Goal: Communication & Community: Answer question/provide support

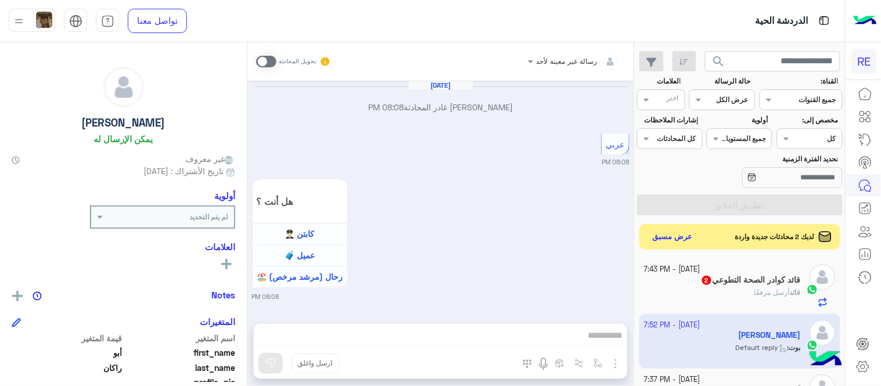
scroll to position [238, 0]
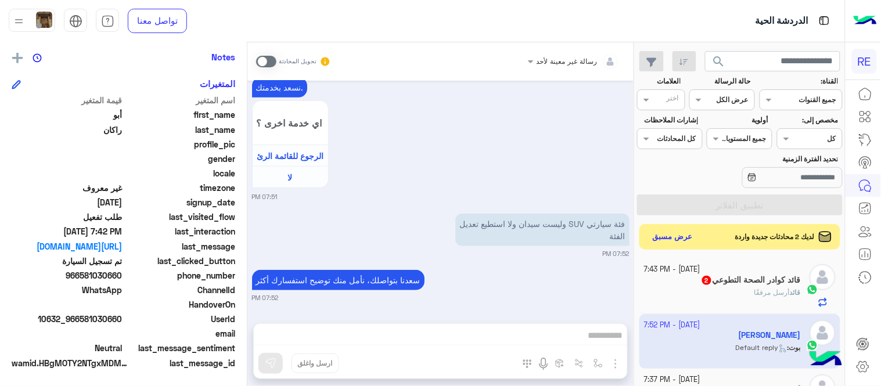
click at [260, 59] on span at bounding box center [266, 62] width 20 height 12
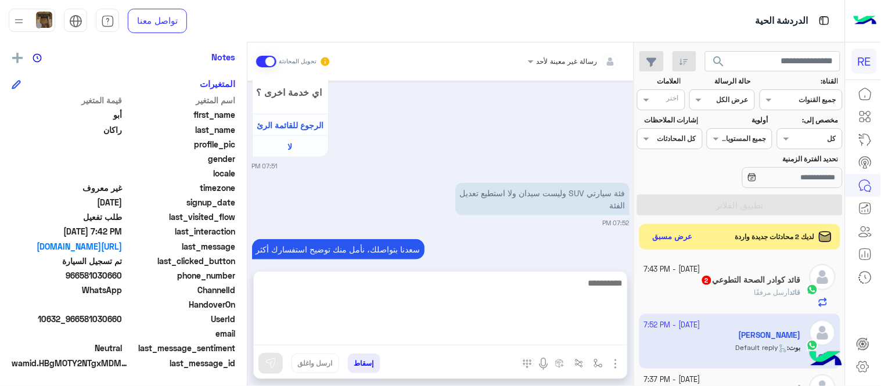
click at [540, 338] on textarea at bounding box center [440, 311] width 373 height 70
type textarea "**********"
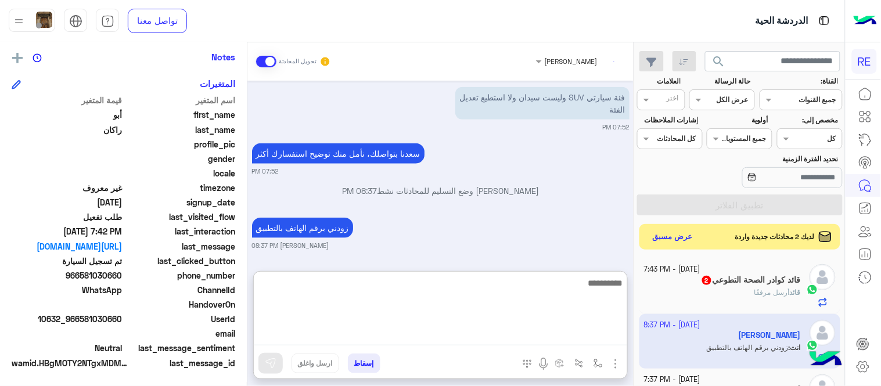
scroll to position [1444, 0]
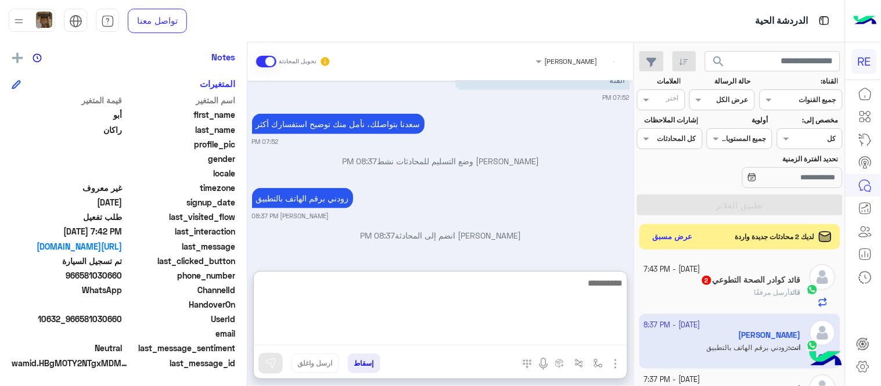
click at [569, 286] on textarea at bounding box center [440, 311] width 373 height 70
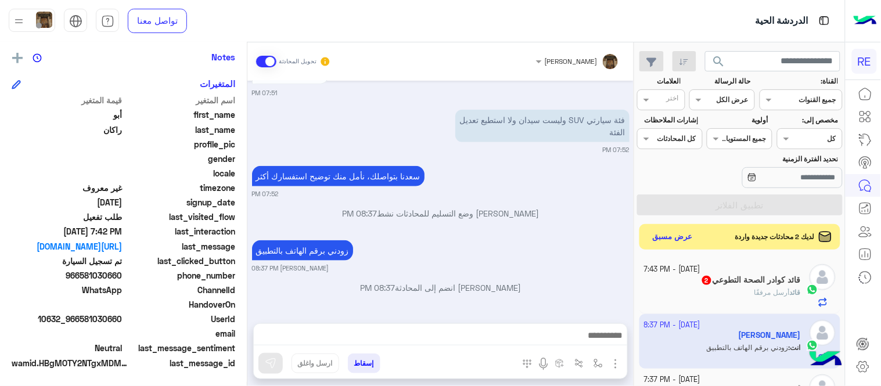
scroll to position [1391, 0]
click at [524, 263] on div "[PERSON_NAME] تحويل المحادثة [DATE] أبو راكان غادر المحادثة 08:08 PM عربي 08:08…" at bounding box center [440, 216] width 386 height 348
click at [678, 223] on div "search القناة: القناه جميع القنوات حالة الرسالة القناه عرض الكل العلامات اختر م…" at bounding box center [739, 216] width 210 height 348
click at [682, 247] on div "لديك 2 محادثات جديدة واردة عرض مسبق" at bounding box center [739, 237] width 201 height 26
click at [676, 241] on button "عرض مسبق" at bounding box center [672, 237] width 49 height 16
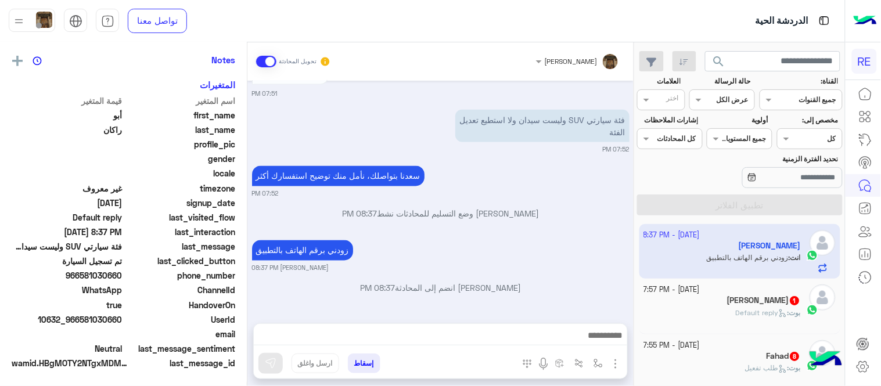
scroll to position [238, 0]
click at [745, 309] on span "Default reply" at bounding box center [761, 312] width 52 height 9
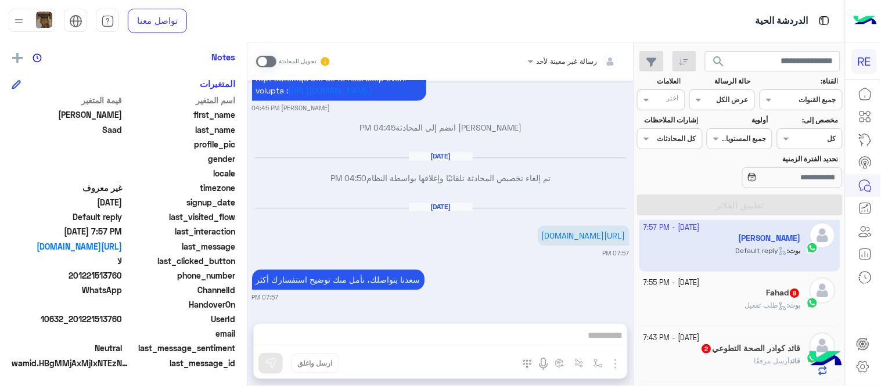
scroll to position [67, 0]
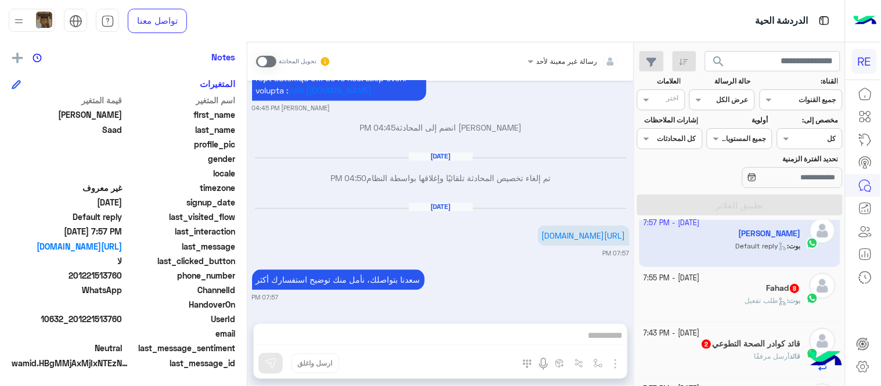
click at [690, 295] on div "Fahad 8" at bounding box center [722, 289] width 157 height 12
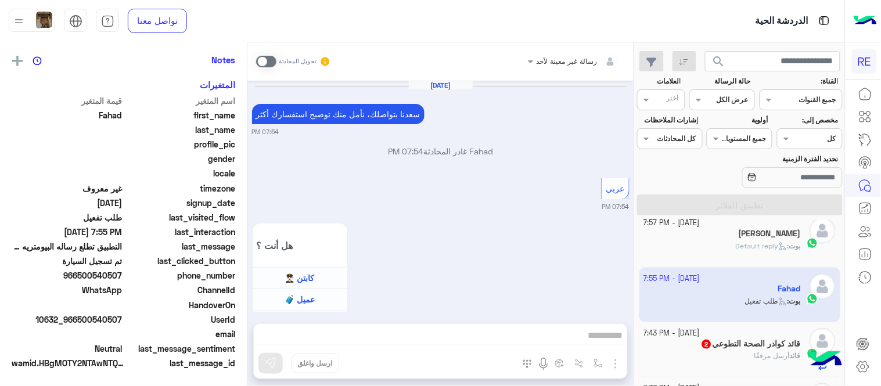
scroll to position [859, 0]
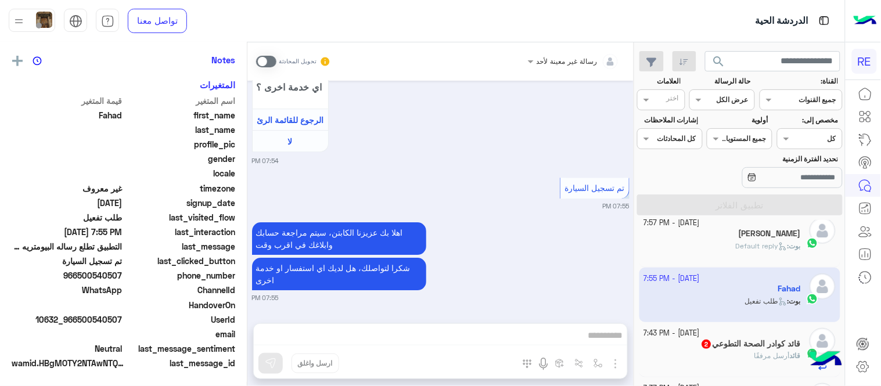
click at [269, 46] on div "رسالة غير معينة لأحد تحويل المحادثة" at bounding box center [440, 61] width 386 height 38
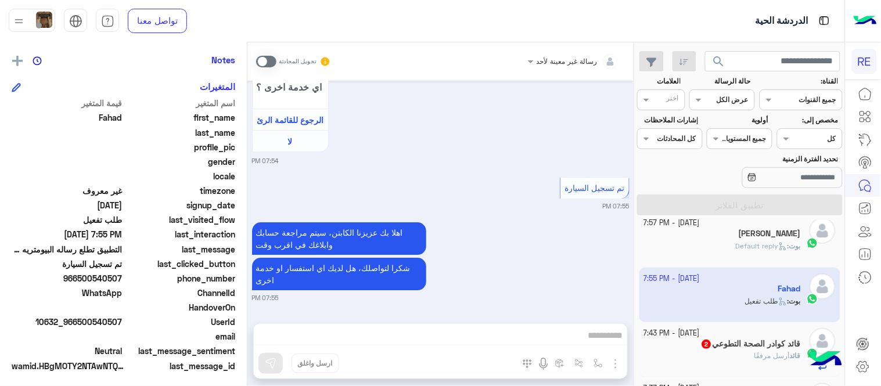
scroll to position [238, 0]
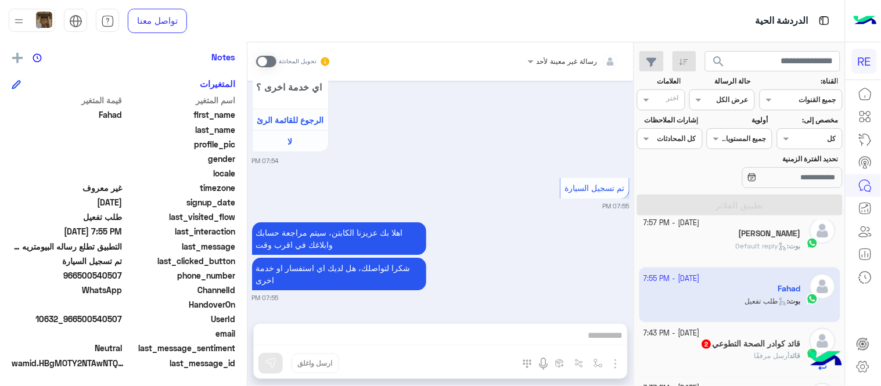
click at [259, 60] on span at bounding box center [266, 62] width 20 height 12
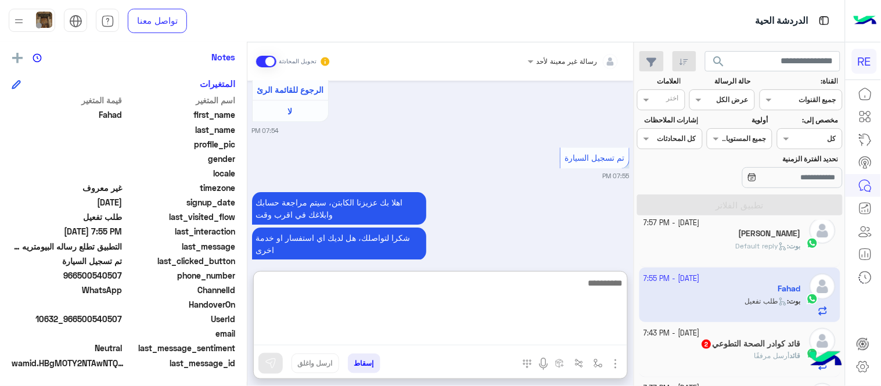
click at [419, 340] on textarea at bounding box center [440, 311] width 373 height 70
type textarea "**********"
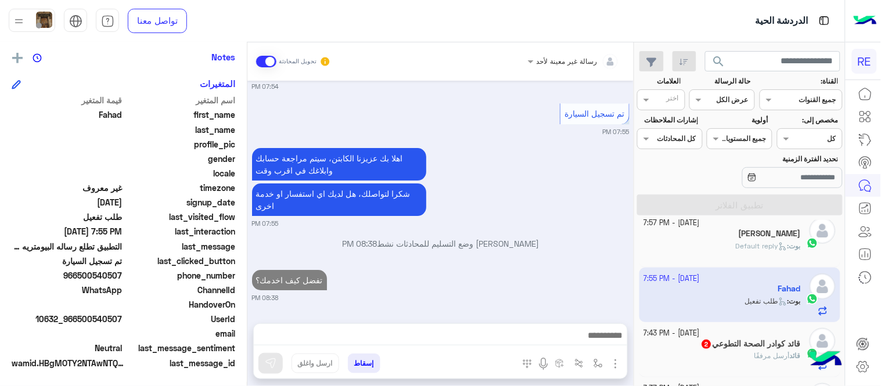
scroll to position [933, 0]
click at [544, 217] on div "[DATE] [PERSON_NAME] بتواصلك، نأمل منك توضيح استفسارك أكثر 07:54 PM Fahad غادر …" at bounding box center [440, 196] width 386 height 231
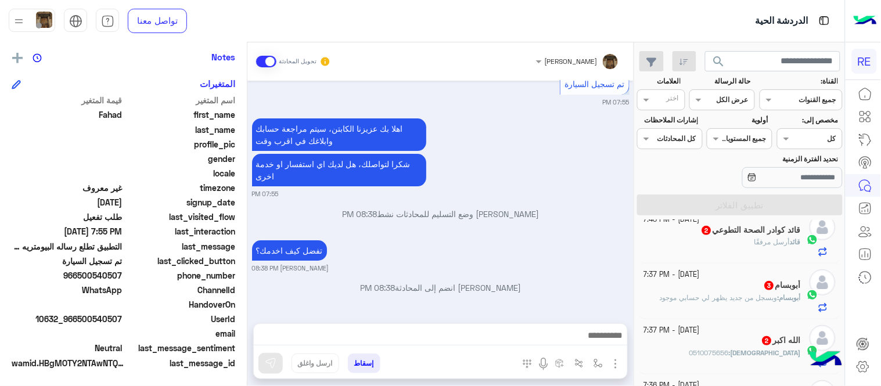
scroll to position [177, 0]
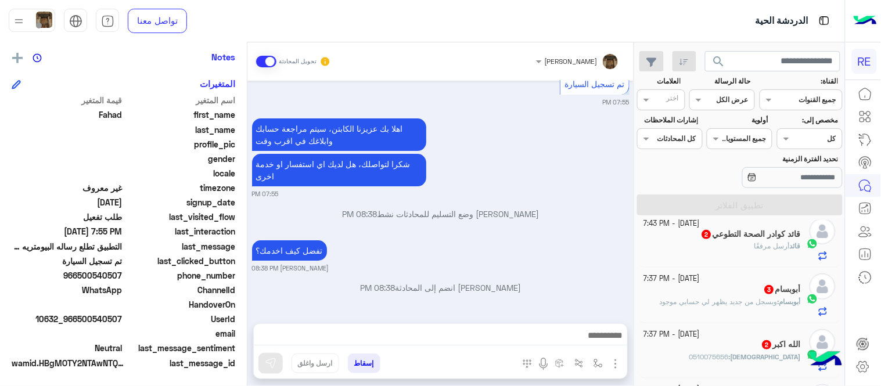
click at [714, 253] on div "قائد أرسل مرفقًا" at bounding box center [722, 251] width 157 height 20
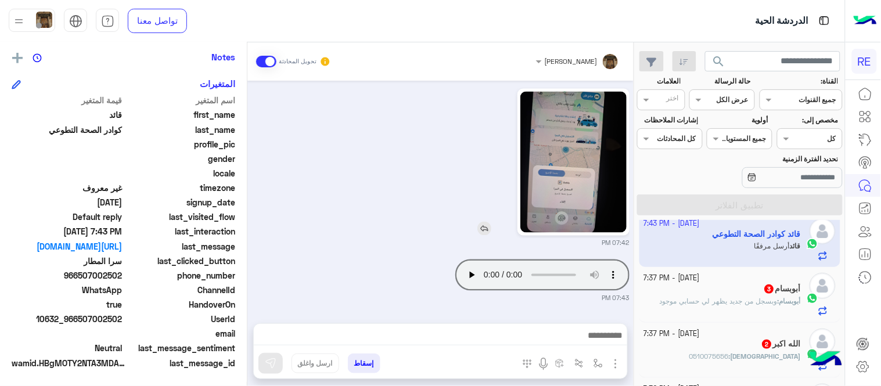
click at [579, 145] on img at bounding box center [573, 162] width 106 height 141
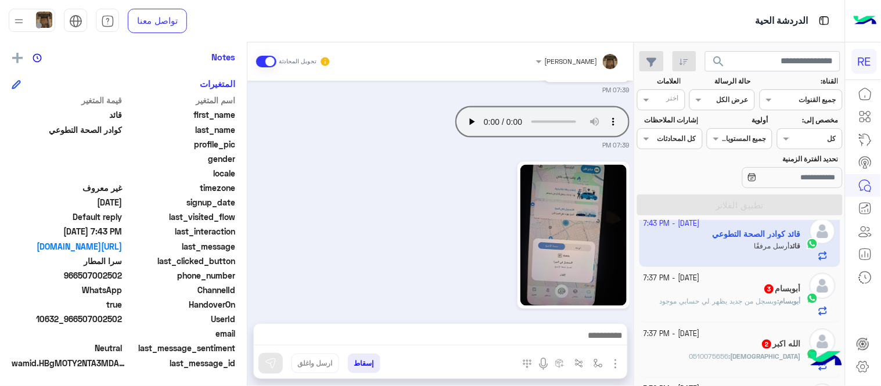
scroll to position [504, 0]
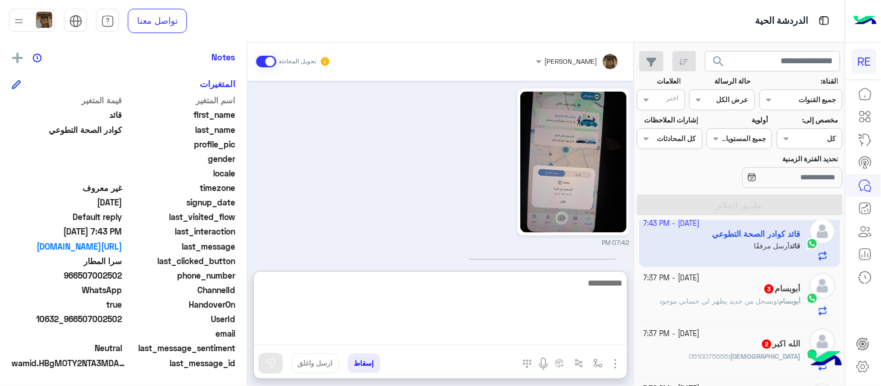
click at [397, 340] on textarea at bounding box center [440, 311] width 373 height 70
type textarea "**********"
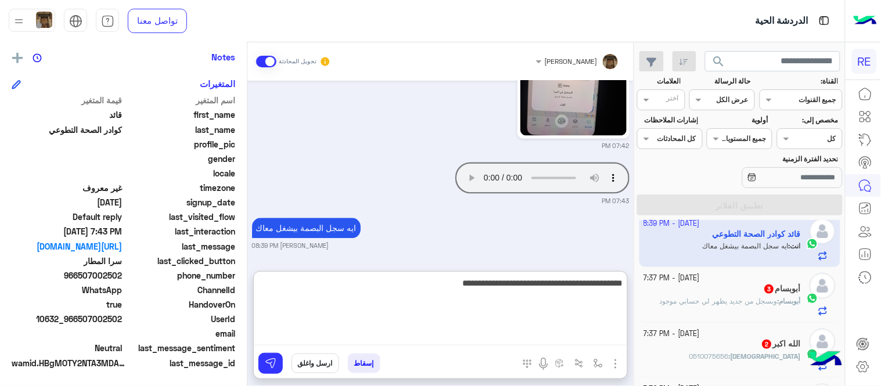
type textarea "**********"
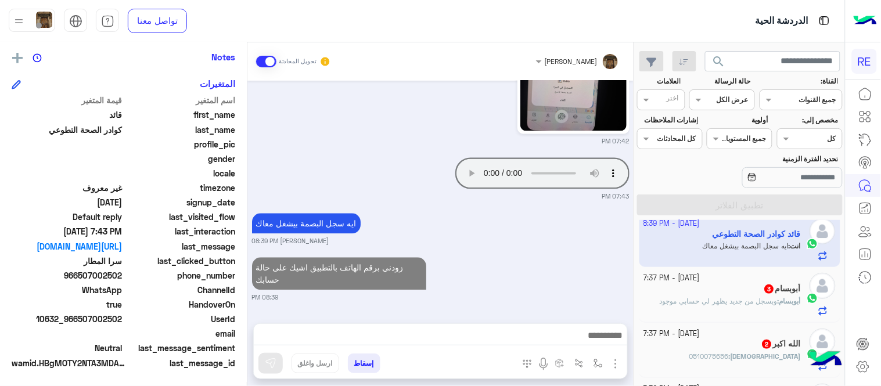
scroll to position [605, 0]
click at [522, 218] on div "[DATE] جرب 112233 [PERSON_NAME] 03:55 PM [PERSON_NAME] انضم إلى المحادثة 03:55 …" at bounding box center [440, 196] width 386 height 231
click at [763, 316] on div "[PERSON_NAME] : وبسجل من جديد يظهر لي حسابي موجود" at bounding box center [722, 306] width 157 height 20
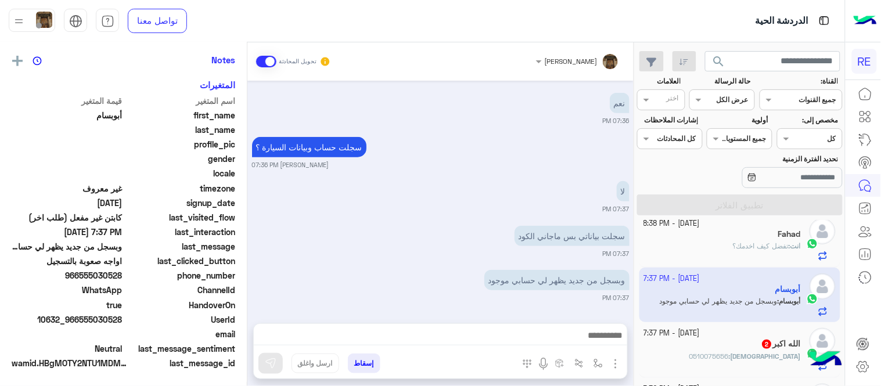
scroll to position [238, 0]
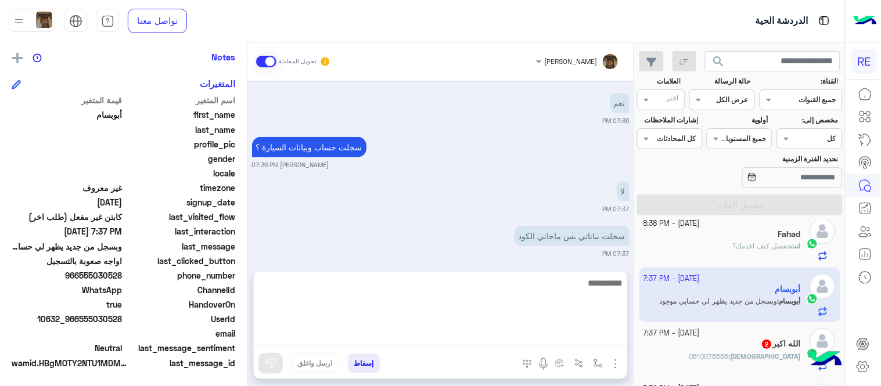
click at [510, 343] on textarea at bounding box center [440, 311] width 373 height 70
type textarea "**********"
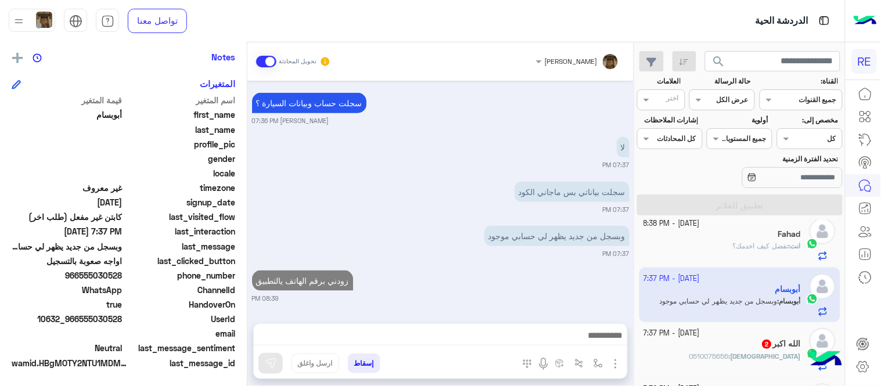
scroll to position [248, 0]
click at [596, 246] on div "[DATE] [PERSON_NAME] وضع التسليم للمحادثات نشط 07:33 PM تفضل كيف اخدمك [PERSON_…" at bounding box center [440, 196] width 386 height 231
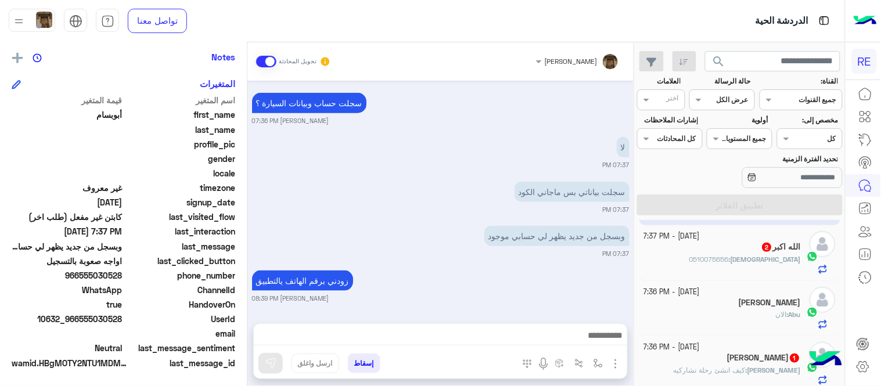
scroll to position [279, 0]
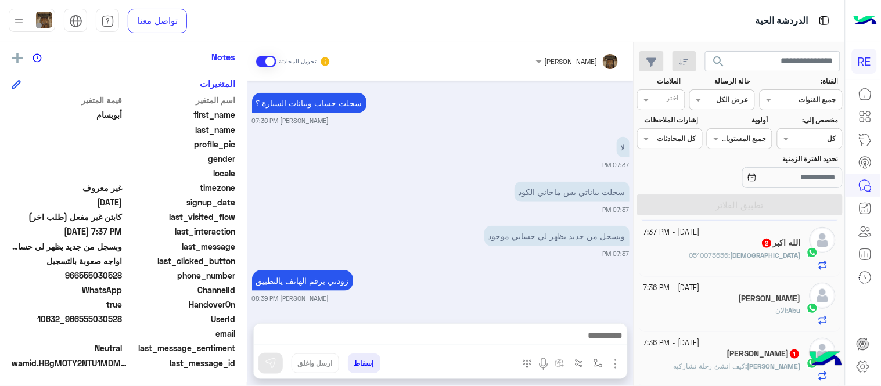
click at [729, 247] on div "الله اكبر 2" at bounding box center [722, 244] width 157 height 12
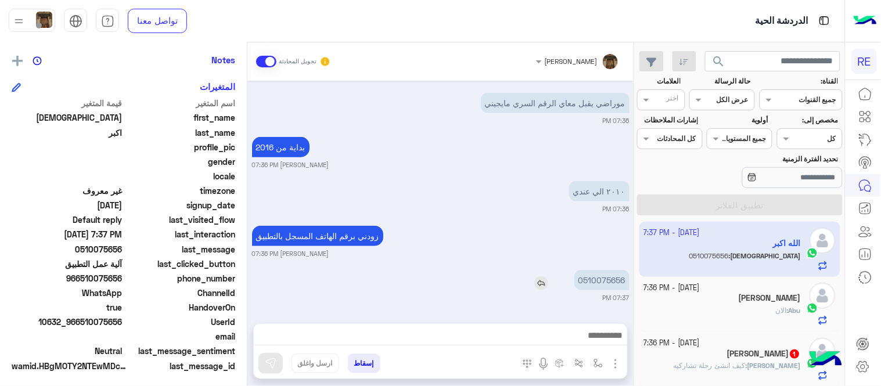
scroll to position [238, 0]
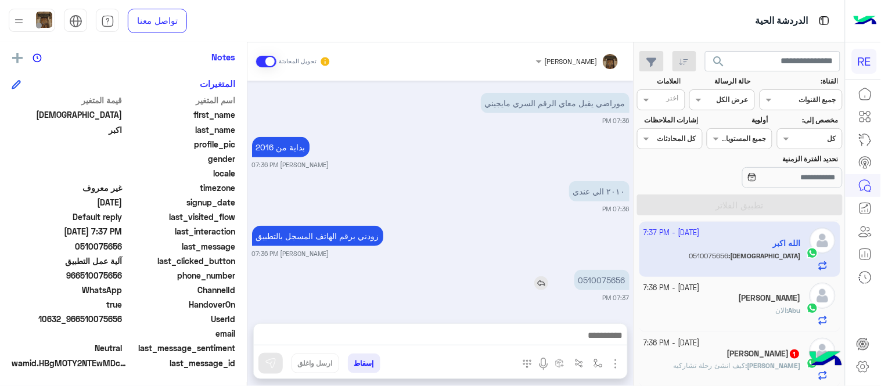
click at [598, 286] on p "0510075656" at bounding box center [601, 280] width 55 height 20
click at [538, 194] on img at bounding box center [536, 194] width 14 height 14
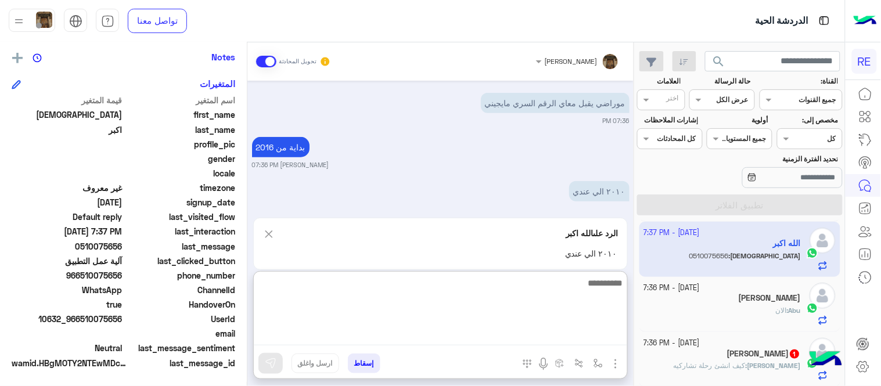
click at [479, 333] on textarea at bounding box center [440, 311] width 373 height 70
type textarea "*"
type textarea "**********"
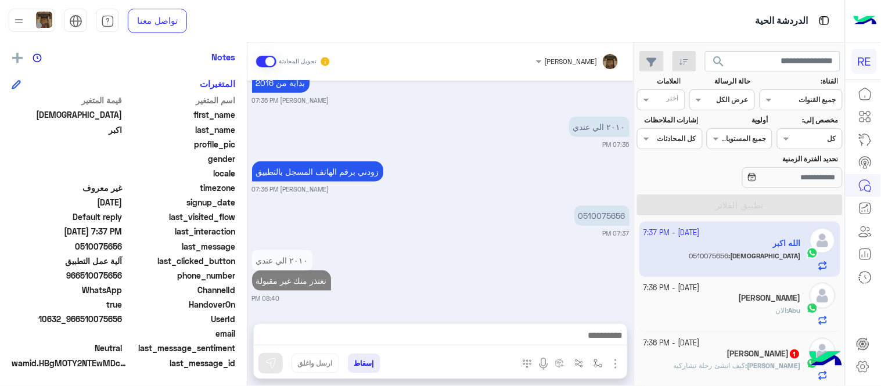
scroll to position [268, 0]
click at [758, 306] on div "Abu : الان" at bounding box center [722, 315] width 157 height 20
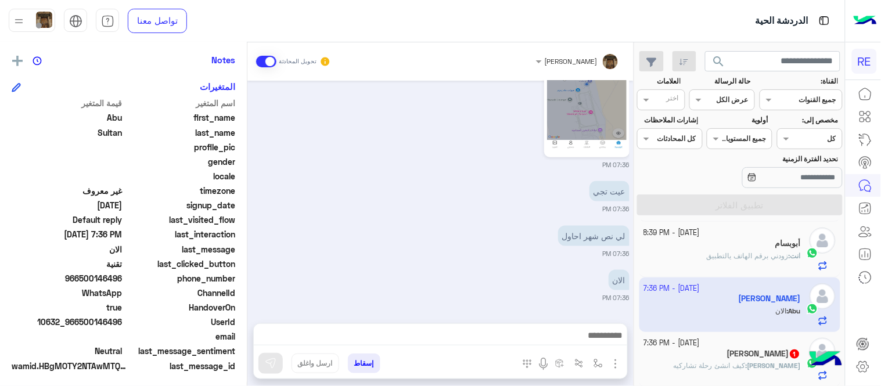
scroll to position [238, 0]
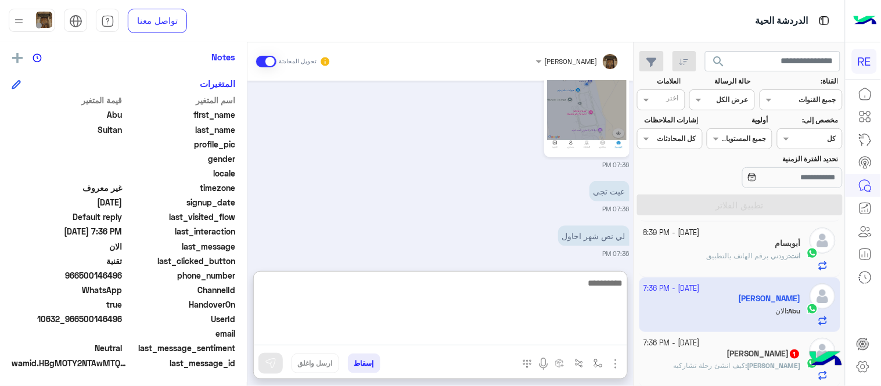
click at [475, 338] on textarea at bounding box center [440, 311] width 373 height 70
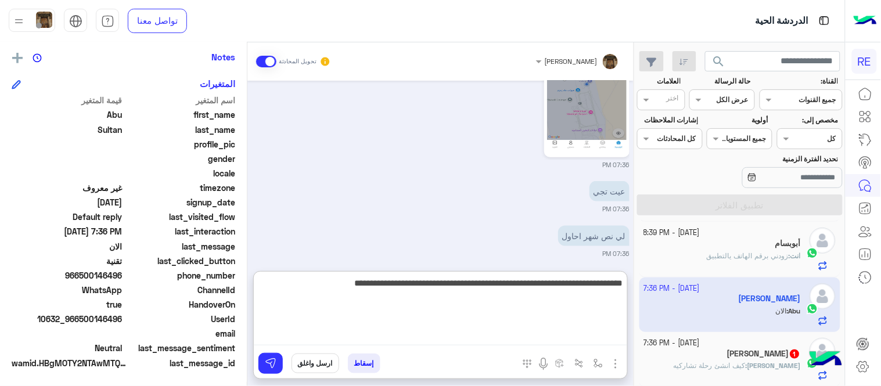
type textarea "**********"
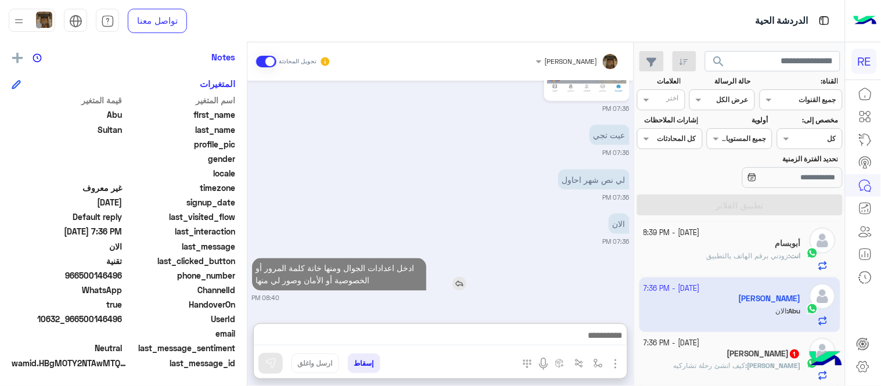
click at [478, 229] on div "[DATE] [PERSON_NAME] وضع التسليم للمحادثات نشط 02:51 PM يرجى الدخول الى اعدادات…" at bounding box center [440, 196] width 386 height 231
click at [702, 356] on div "[PERSON_NAME] 1" at bounding box center [722, 355] width 157 height 12
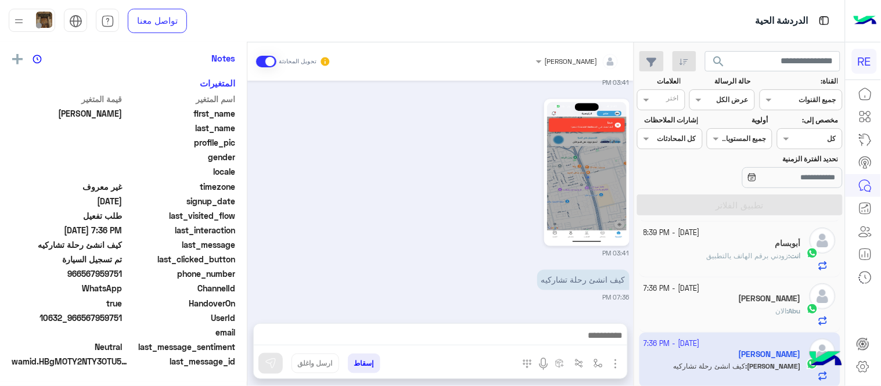
scroll to position [235, 0]
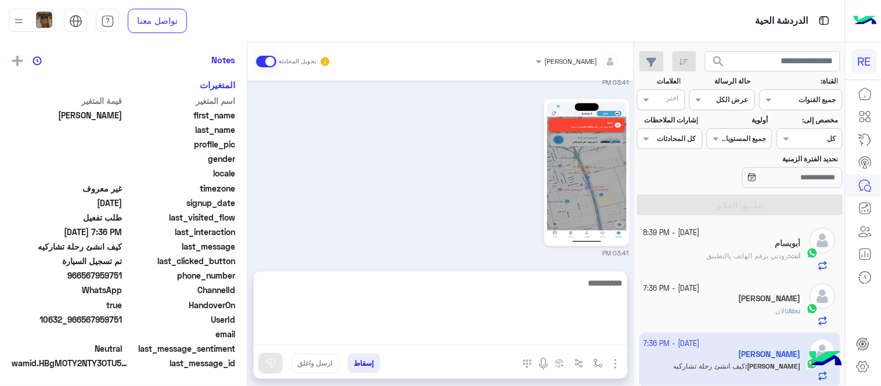
click at [524, 341] on textarea at bounding box center [440, 311] width 373 height 70
type textarea "**********"
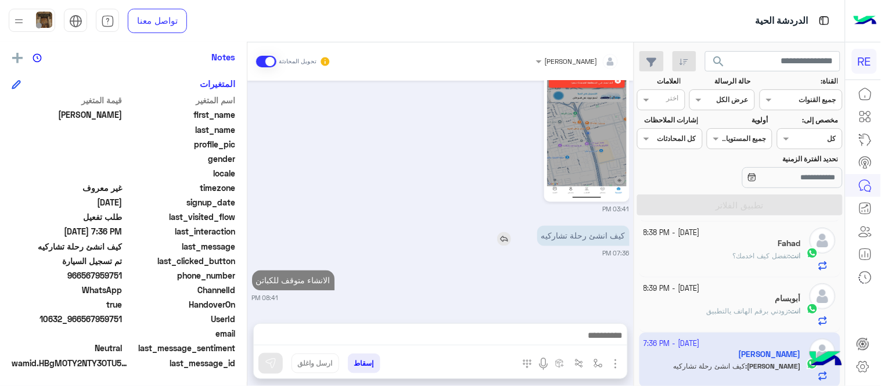
scroll to position [515, 0]
click at [579, 192] on div "[DATE] والام جي خليها 09:31 AM تم التفعيل Terhal Almodon 02:57 PM [PERSON_NAME]…" at bounding box center [440, 196] width 386 height 231
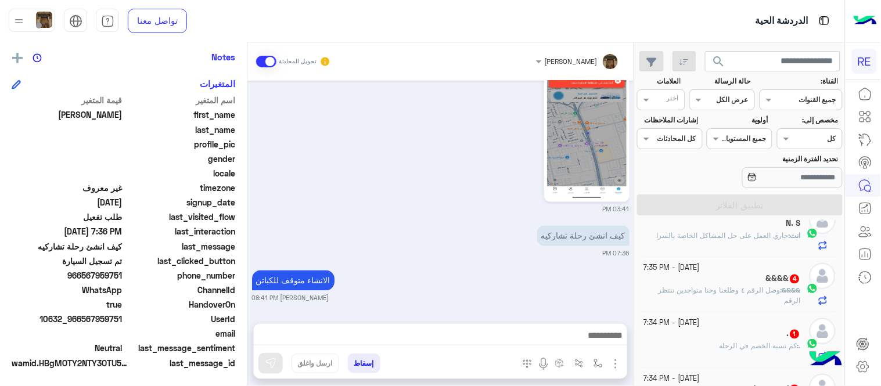
scroll to position [494, 0]
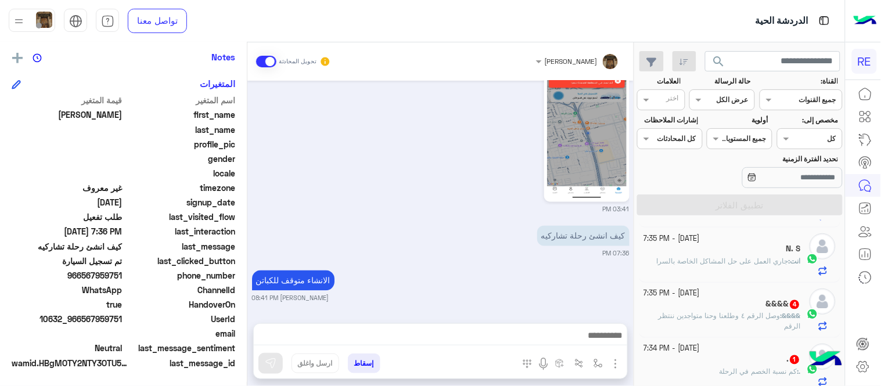
click at [665, 315] on span "وصل الرقم ٤ وطلعنا وحنا متواجدين ننتظر الرقم" at bounding box center [729, 321] width 142 height 19
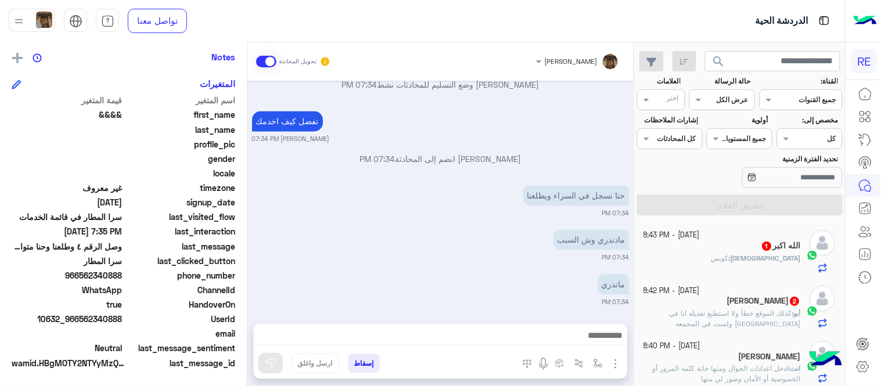
click at [490, 272] on div "ماندري 07:34 PM" at bounding box center [440, 289] width 377 height 35
click at [714, 263] on div "[DEMOGRAPHIC_DATA] : كوبس" at bounding box center [722, 263] width 157 height 20
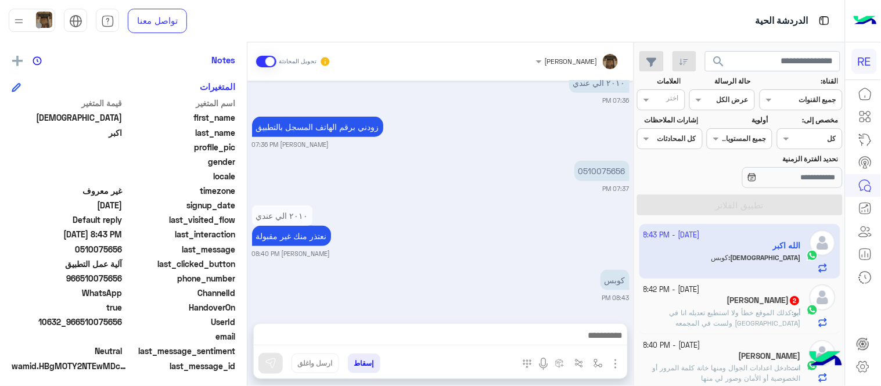
scroll to position [238, 0]
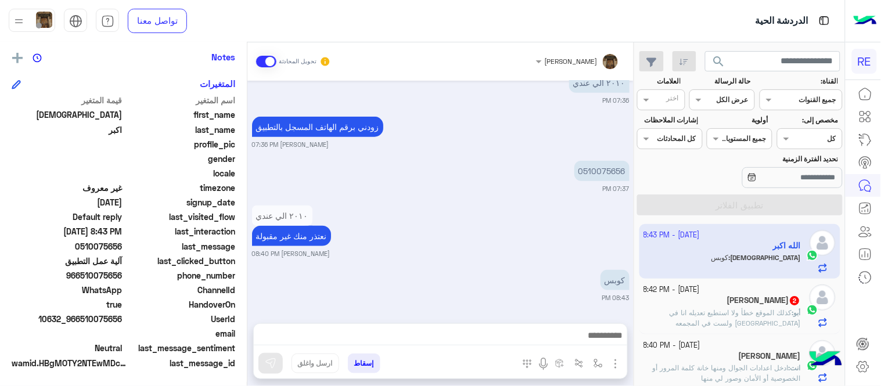
click at [689, 329] on div "[DATE] - 8:42 PM [PERSON_NAME] 2 أبو : كذلك الموقع خطأ ولا استطيع تعديله انا في…" at bounding box center [739, 306] width 201 height 55
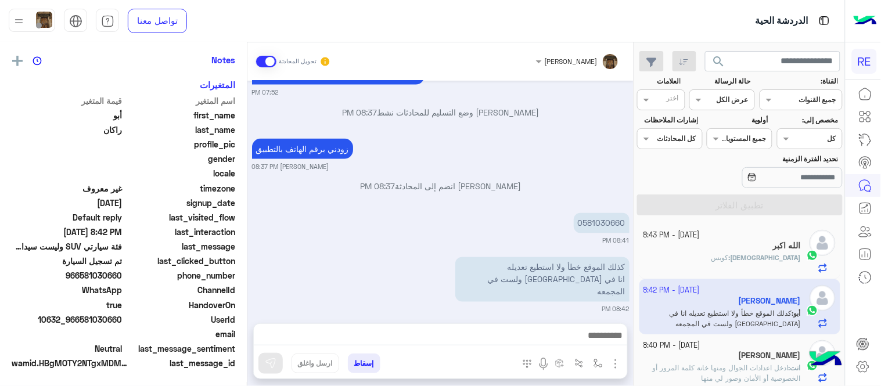
scroll to position [238, 0]
click at [601, 226] on p "0581030660" at bounding box center [601, 223] width 56 height 20
copy p "0581030660"
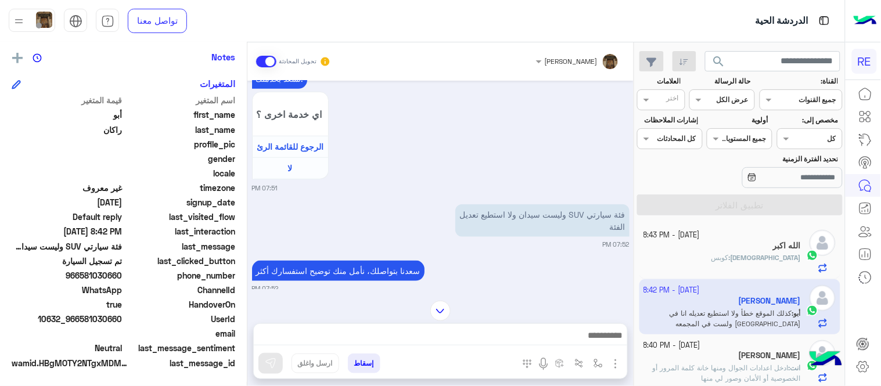
scroll to position [447, 0]
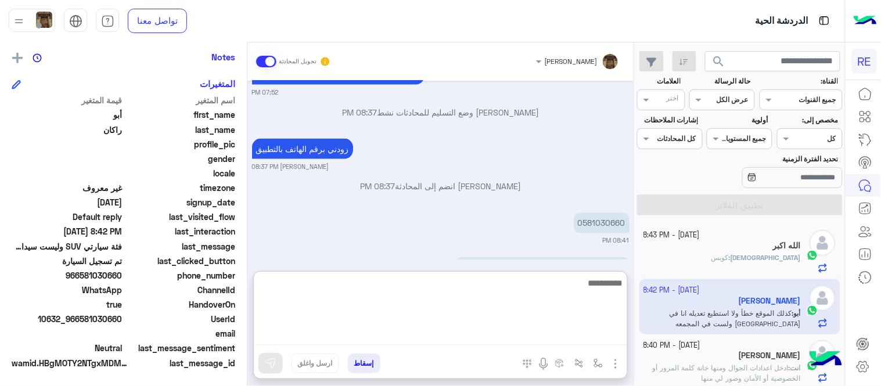
click at [399, 337] on textarea at bounding box center [440, 311] width 373 height 70
type textarea "*"
type textarea "**********"
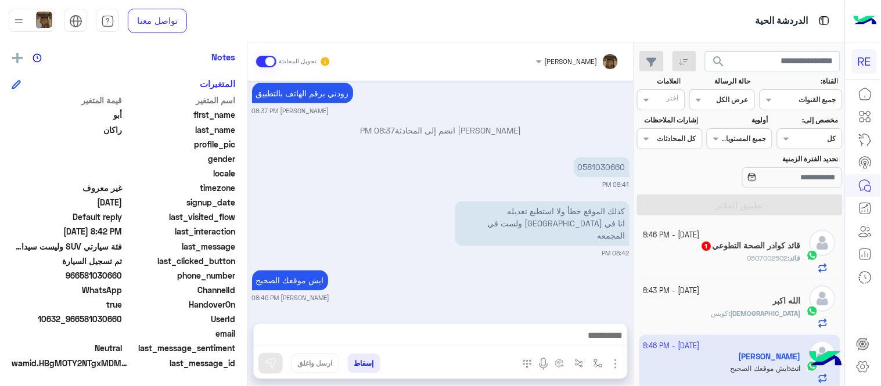
scroll to position [490, 0]
click at [385, 175] on div "[DATE] 07:41 PM السلام عليكم 07:51 PM نسعد بخدمتك. اي خدمة اخرى ؟ الرجوع للقائم…" at bounding box center [440, 196] width 386 height 231
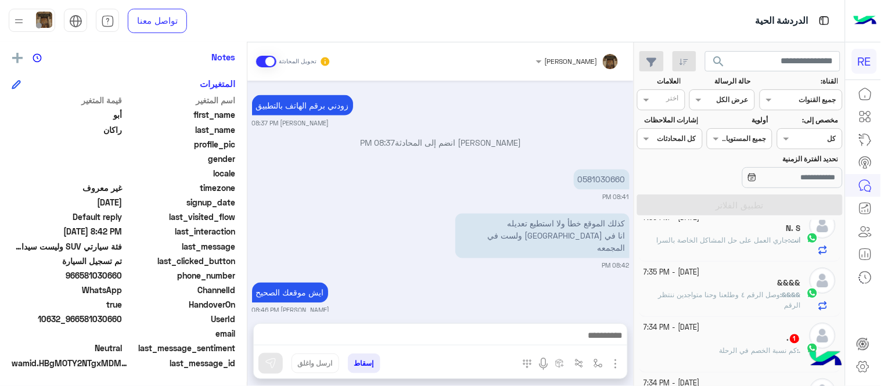
scroll to position [0, 0]
